Goal: Task Accomplishment & Management: Complete application form

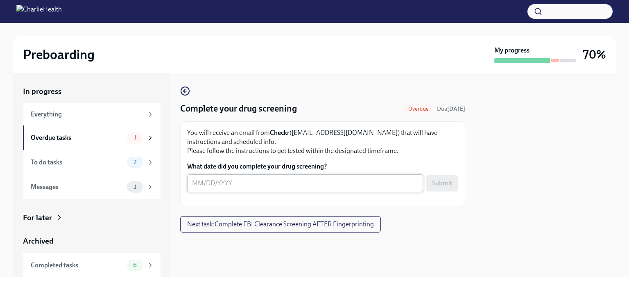
click at [191, 182] on div "x ​" at bounding box center [305, 183] width 236 height 18
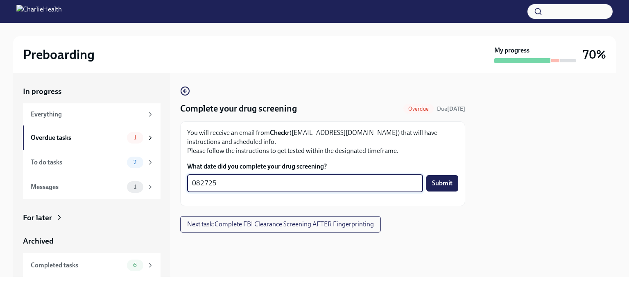
type textarea "082725"
click at [446, 181] on span "Submit" at bounding box center [442, 183] width 20 height 8
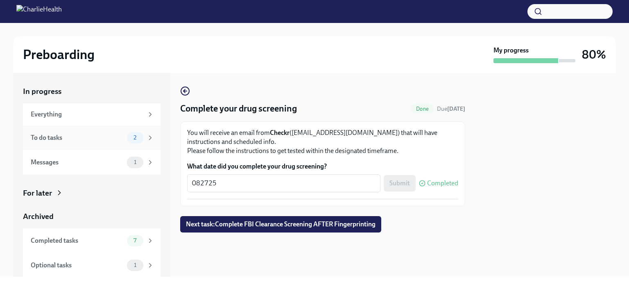
click at [129, 137] on span "2" at bounding box center [135, 137] width 13 height 6
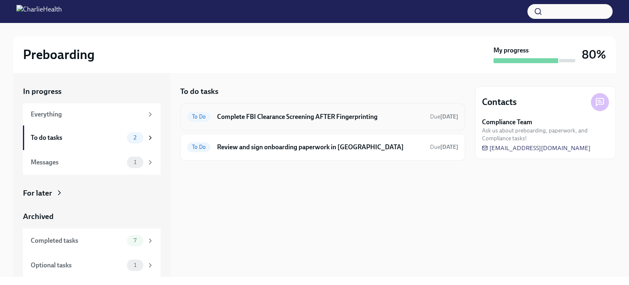
click at [195, 116] on span "To Do" at bounding box center [198, 116] width 23 height 6
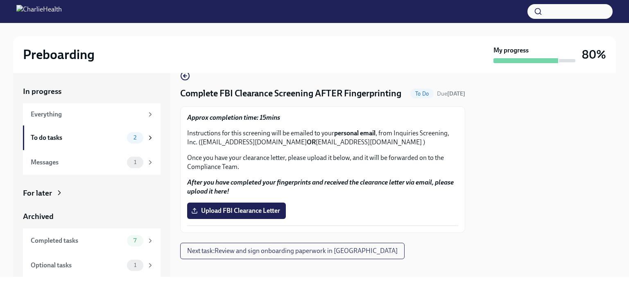
scroll to position [23, 0]
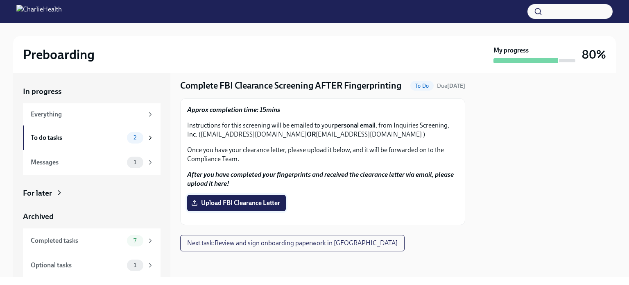
click at [244, 200] on span "Upload FBI Clearance Letter" at bounding box center [236, 203] width 87 height 8
click at [0, 0] on input "Upload FBI Clearance Letter" at bounding box center [0, 0] width 0 height 0
click at [242, 201] on span "Upload FBI Clearance Letter" at bounding box center [236, 203] width 87 height 8
click at [0, 0] on input "Upload FBI Clearance Letter" at bounding box center [0, 0] width 0 height 0
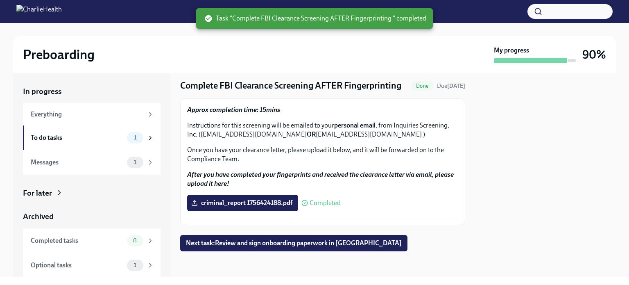
scroll to position [23, 0]
click at [129, 138] on span "1" at bounding box center [135, 137] width 12 height 6
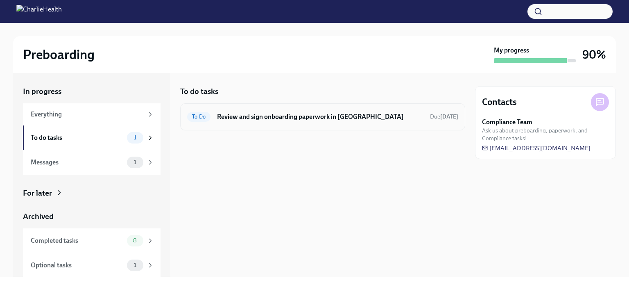
click at [196, 117] on span "To Do" at bounding box center [198, 116] width 23 height 6
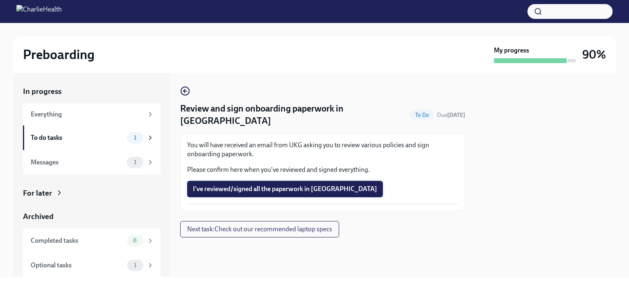
click at [261, 185] on span "I've reviewed/signed all the paperwork in [GEOGRAPHIC_DATA]" at bounding box center [285, 189] width 184 height 8
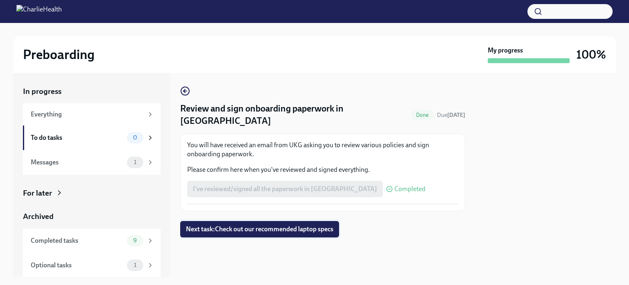
click at [207, 225] on span "Next task : Check out our recommended laptop specs" at bounding box center [259, 229] width 147 height 8
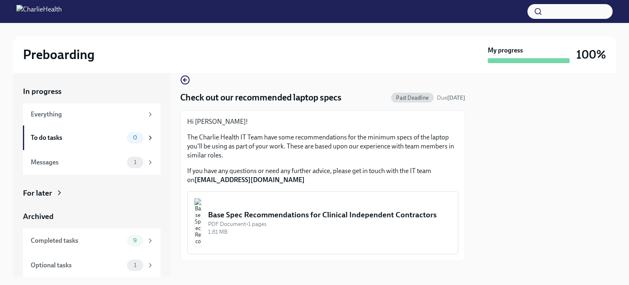
scroll to position [21, 0]
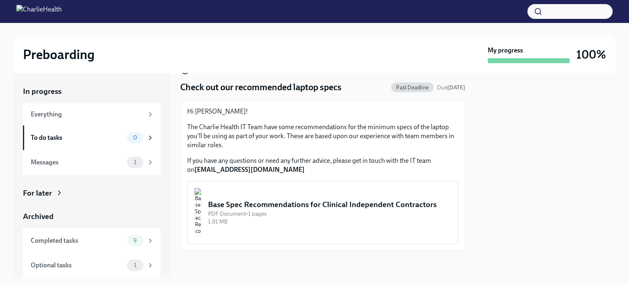
click at [202, 210] on img "button" at bounding box center [197, 212] width 7 height 49
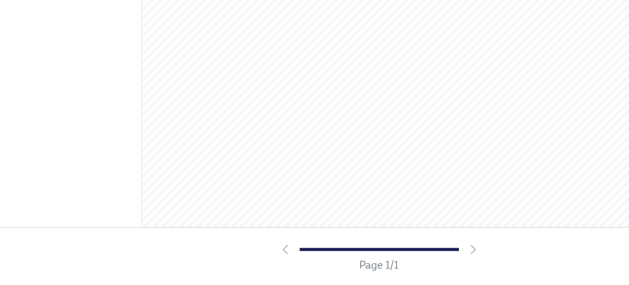
scroll to position [0, 0]
click at [358, 266] on div at bounding box center [311, 266] width 105 height 8
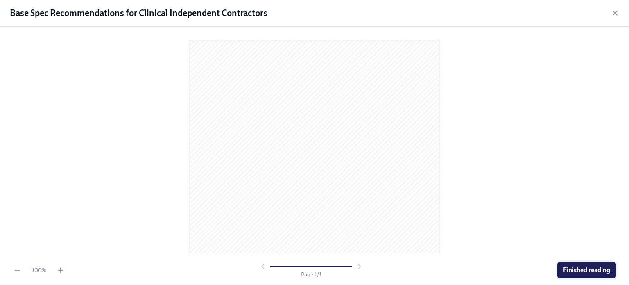
click at [583, 267] on span "Finished reading" at bounding box center [586, 270] width 47 height 8
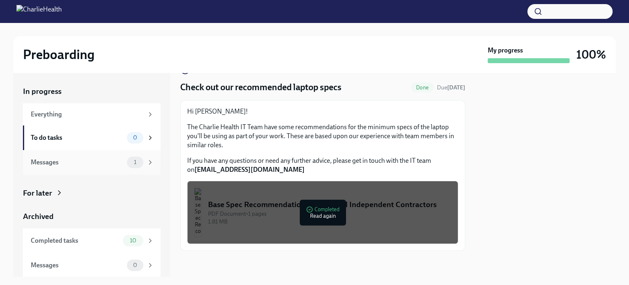
click at [147, 161] on icon at bounding box center [150, 162] width 7 height 7
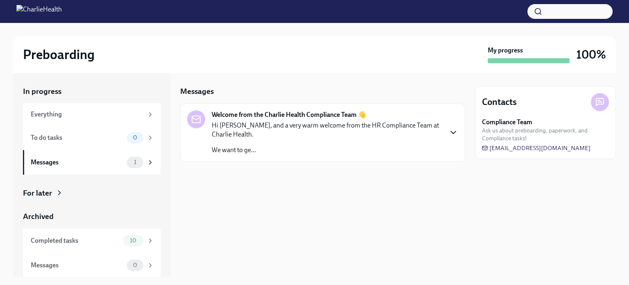
click at [455, 132] on icon "button" at bounding box center [453, 132] width 5 height 2
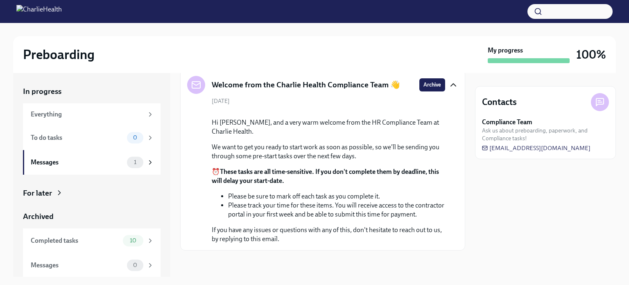
scroll to position [108, 0]
click at [125, 239] on span "10" at bounding box center [133, 240] width 16 height 6
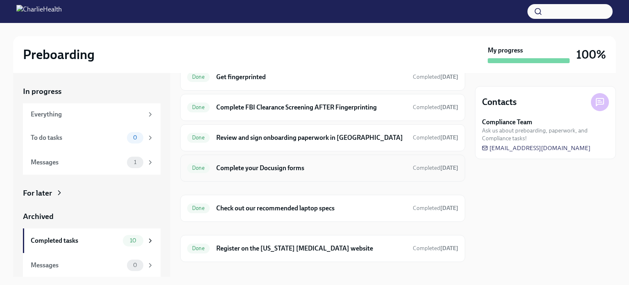
scroll to position [170, 0]
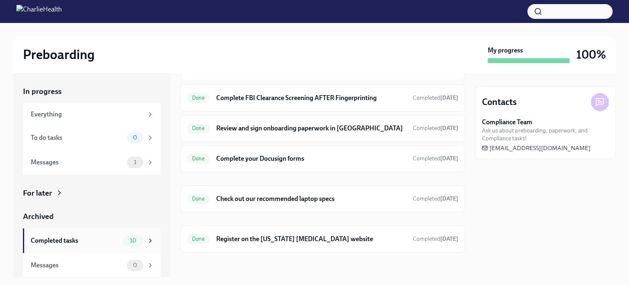
click at [128, 243] on span "10" at bounding box center [133, 240] width 16 height 6
click at [134, 161] on span "1" at bounding box center [135, 162] width 12 height 6
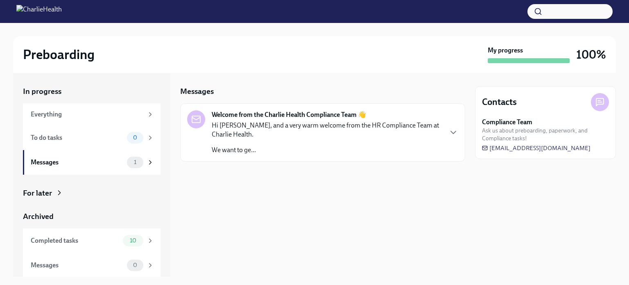
click at [198, 124] on div at bounding box center [196, 119] width 18 height 18
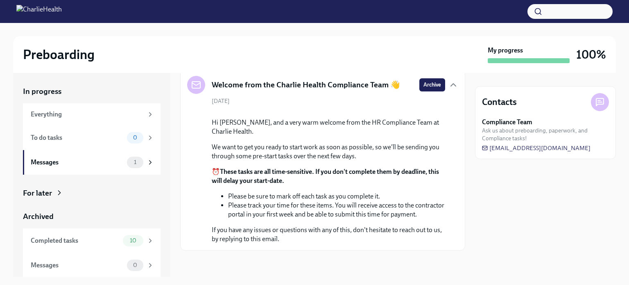
scroll to position [108, 0]
click at [147, 161] on icon at bounding box center [150, 162] width 7 height 7
click at [129, 163] on span "1" at bounding box center [135, 162] width 12 height 6
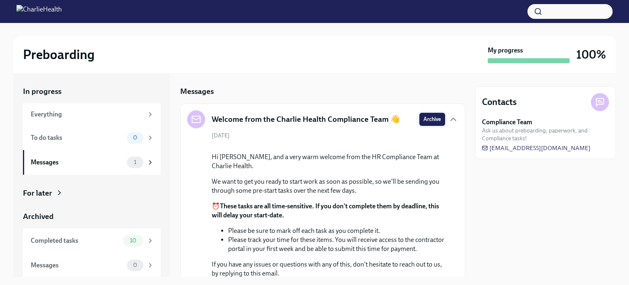
click at [428, 118] on span "Archive" at bounding box center [433, 119] width 18 height 8
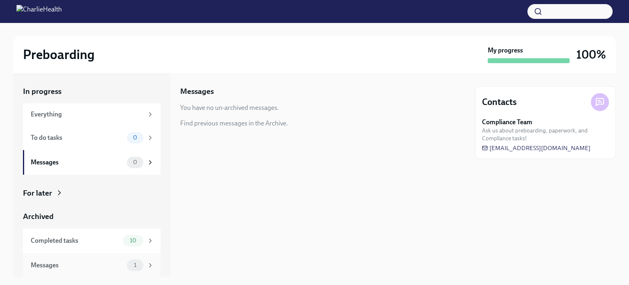
click at [134, 265] on span "1" at bounding box center [135, 265] width 12 height 6
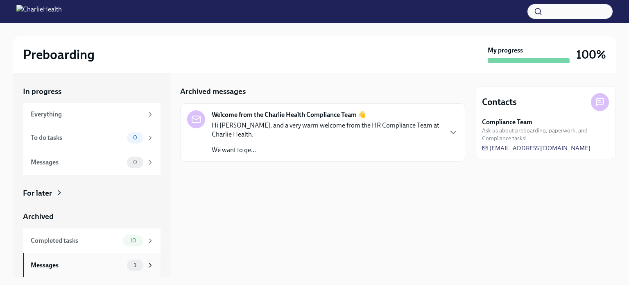
click at [147, 266] on icon at bounding box center [150, 264] width 7 height 7
drag, startPoint x: 216, startPoint y: 120, endPoint x: 216, endPoint y: 128, distance: 7.4
click at [216, 121] on p "Hi [PERSON_NAME], and a very warm welcome from the HR Compliance Team at Charli…" at bounding box center [327, 130] width 230 height 18
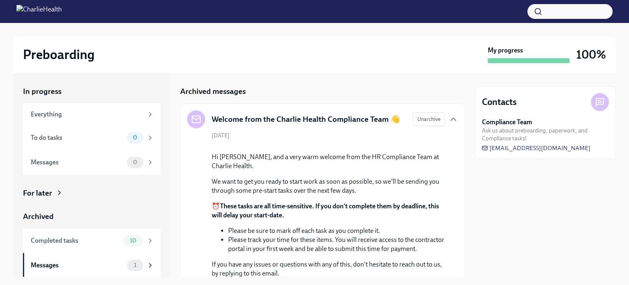
click at [197, 121] on icon at bounding box center [196, 119] width 10 height 10
click at [129, 265] on span "1" at bounding box center [135, 265] width 12 height 6
click at [138, 269] on div "1" at bounding box center [140, 264] width 27 height 11
click at [147, 263] on div "Messages 1" at bounding box center [92, 265] width 138 height 25
click at [202, 127] on div "Welcome from the Charlie Health Compliance Team 👋" at bounding box center [293, 119] width 213 height 18
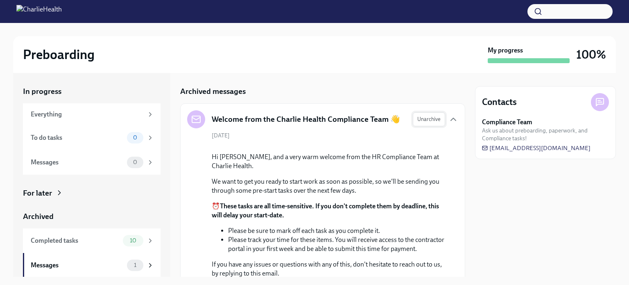
click at [431, 120] on span "Unarchive" at bounding box center [429, 119] width 23 height 8
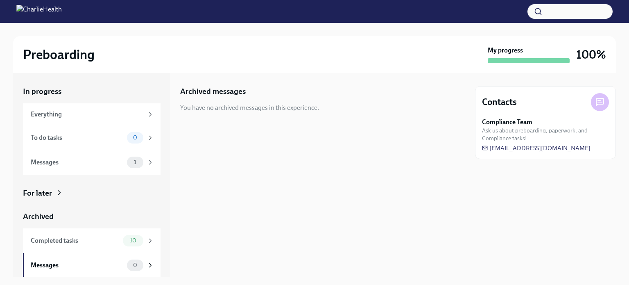
scroll to position [0, 0]
click at [130, 158] on div "1" at bounding box center [135, 161] width 16 height 11
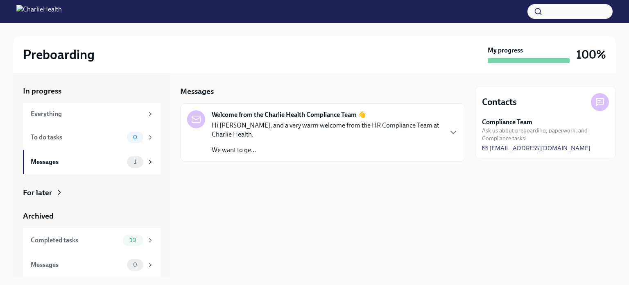
click at [454, 130] on icon "button" at bounding box center [454, 132] width 10 height 10
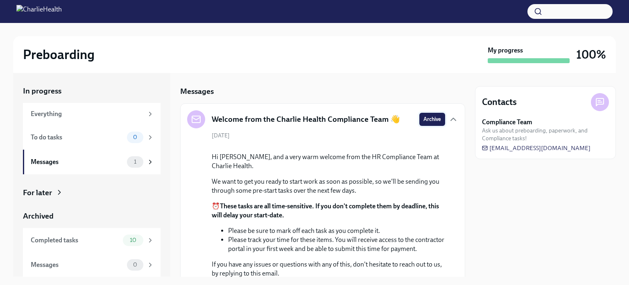
click at [430, 118] on span "Archive" at bounding box center [433, 119] width 18 height 8
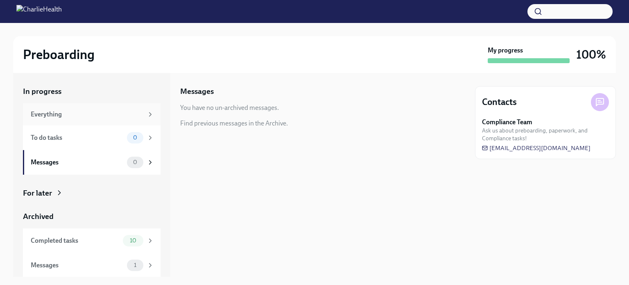
click at [147, 111] on icon at bounding box center [150, 114] width 7 height 7
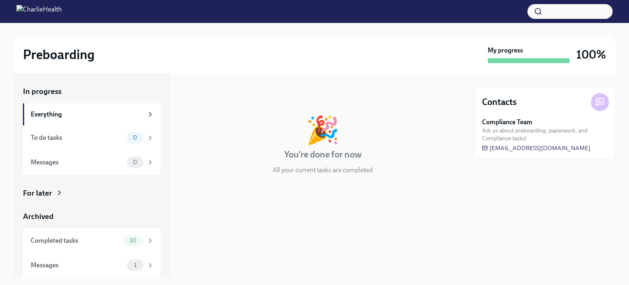
click at [429, 203] on div at bounding box center [322, 201] width 285 height 26
click at [125, 237] on span "10" at bounding box center [133, 240] width 16 height 6
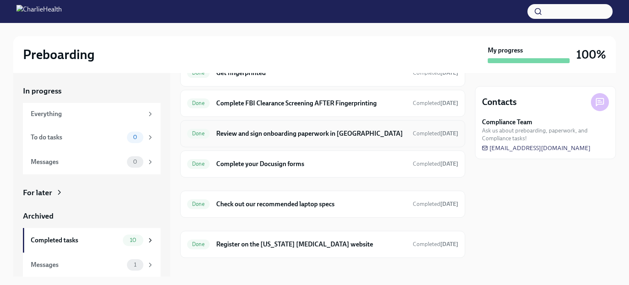
scroll to position [170, 0]
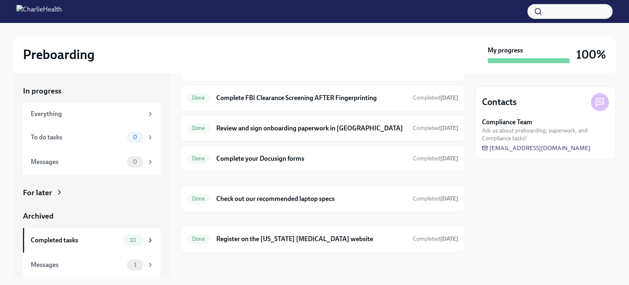
click at [628, 39] on div "Preboarding My progress 100% In progress Everything To do tasks 0 Messages 0 Fo…" at bounding box center [314, 150] width 629 height 254
click at [568, 12] on button "button" at bounding box center [570, 11] width 85 height 15
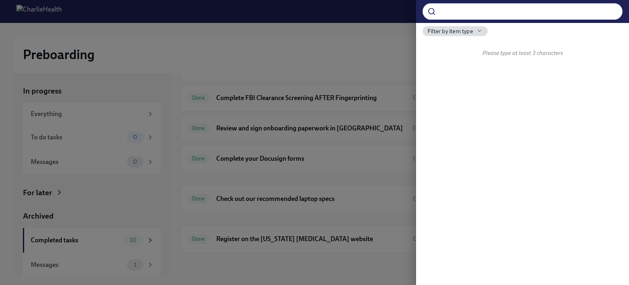
click at [349, 16] on div at bounding box center [314, 142] width 629 height 285
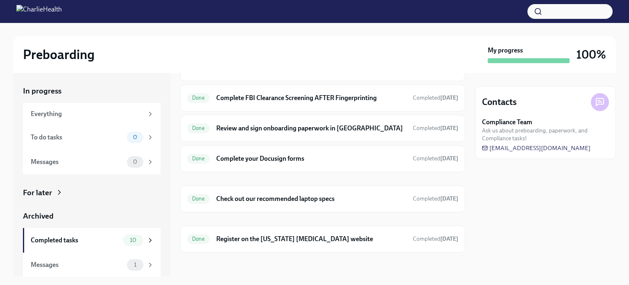
click at [599, 99] on icon at bounding box center [600, 102] width 10 height 10
